Goal: Go to known website: Access a specific website the user already knows

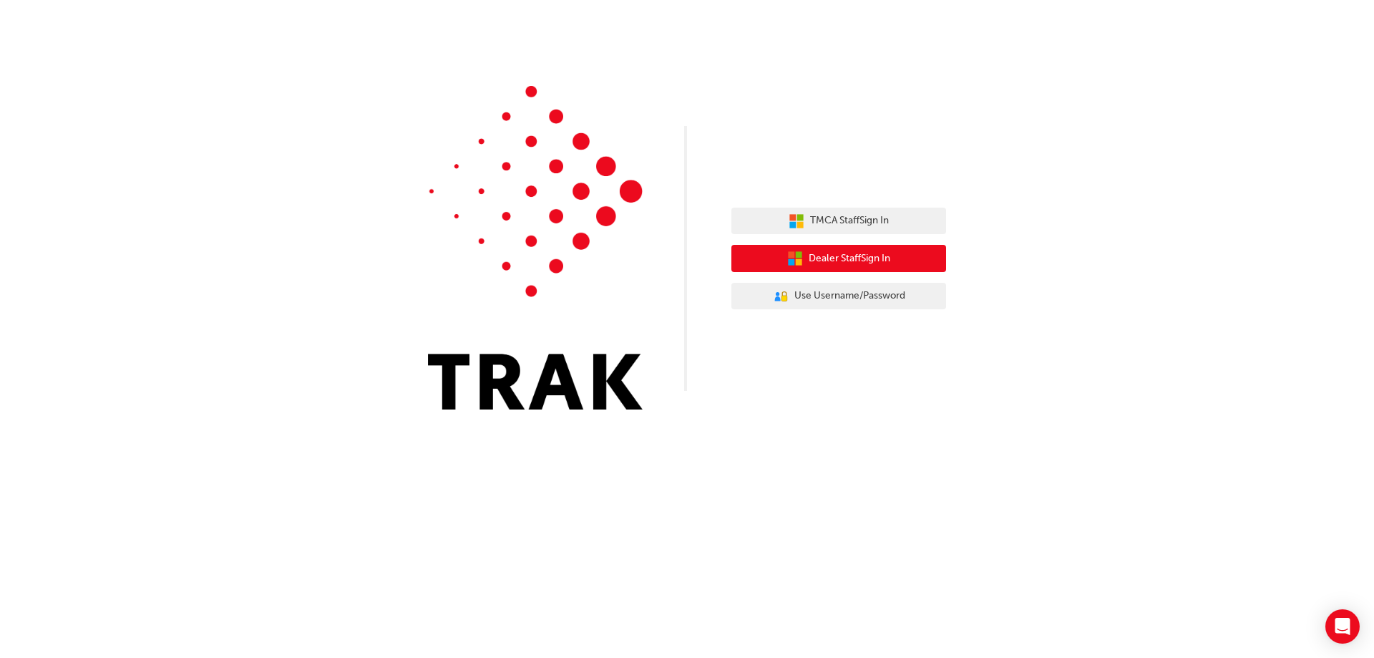
click at [845, 254] on span "Dealer Staff Sign In" at bounding box center [850, 258] width 82 height 16
